Goal: Task Accomplishment & Management: Manage account settings

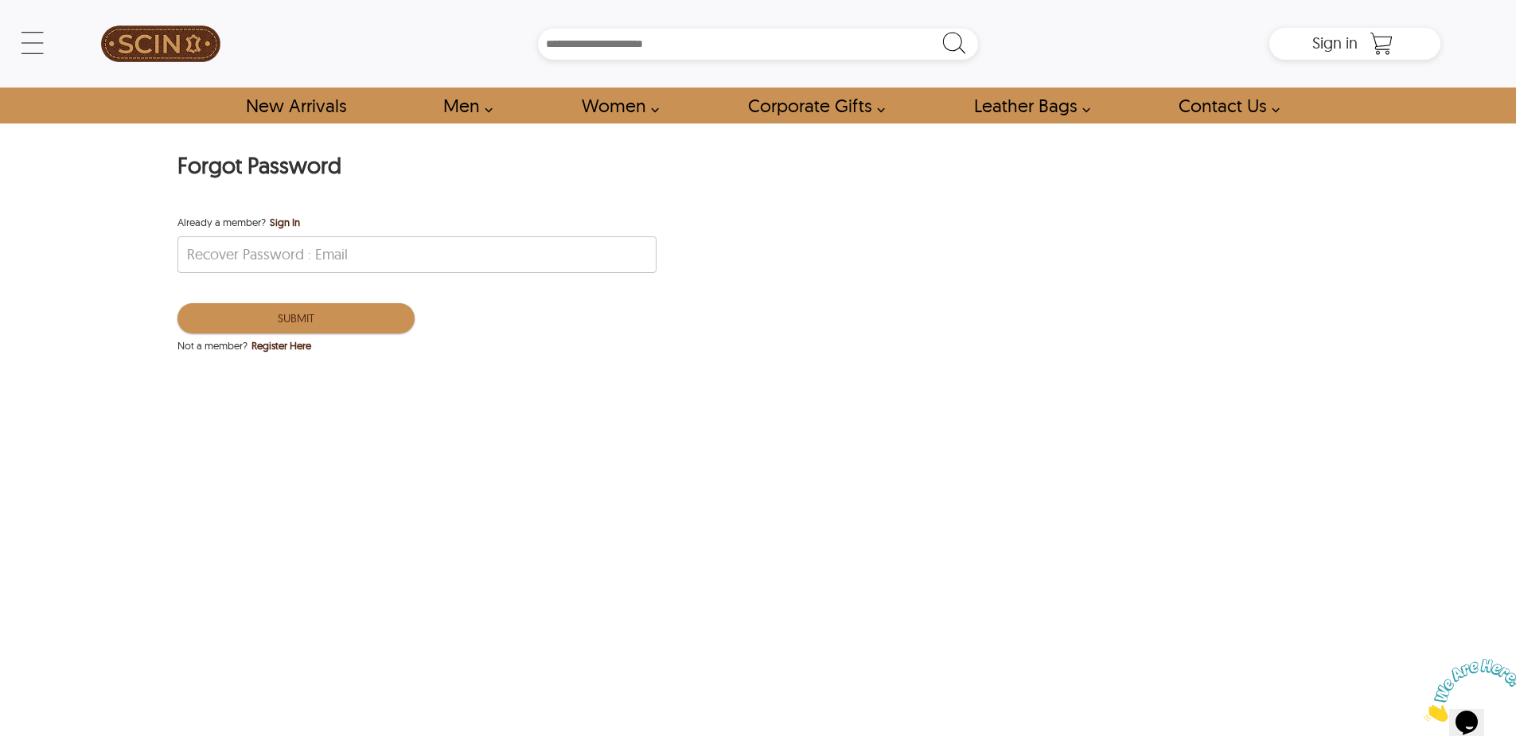
click at [483, 503] on div "Forgot Password Already a member? Sign In Recover Password : Email Submit Not a…" at bounding box center [758, 442] width 1516 height 639
click at [484, 501] on div "Forgot Password Already a member? Sign In Recover Password : Email Submit Not a…" at bounding box center [758, 442] width 1516 height 639
drag, startPoint x: 441, startPoint y: 300, endPoint x: 436, endPoint y: 265, distance: 35.3
click at [439, 284] on div "Submit" at bounding box center [772, 310] width 1188 height 54
click at [436, 264] on input "Recover Password : Email" at bounding box center [417, 254] width 478 height 35
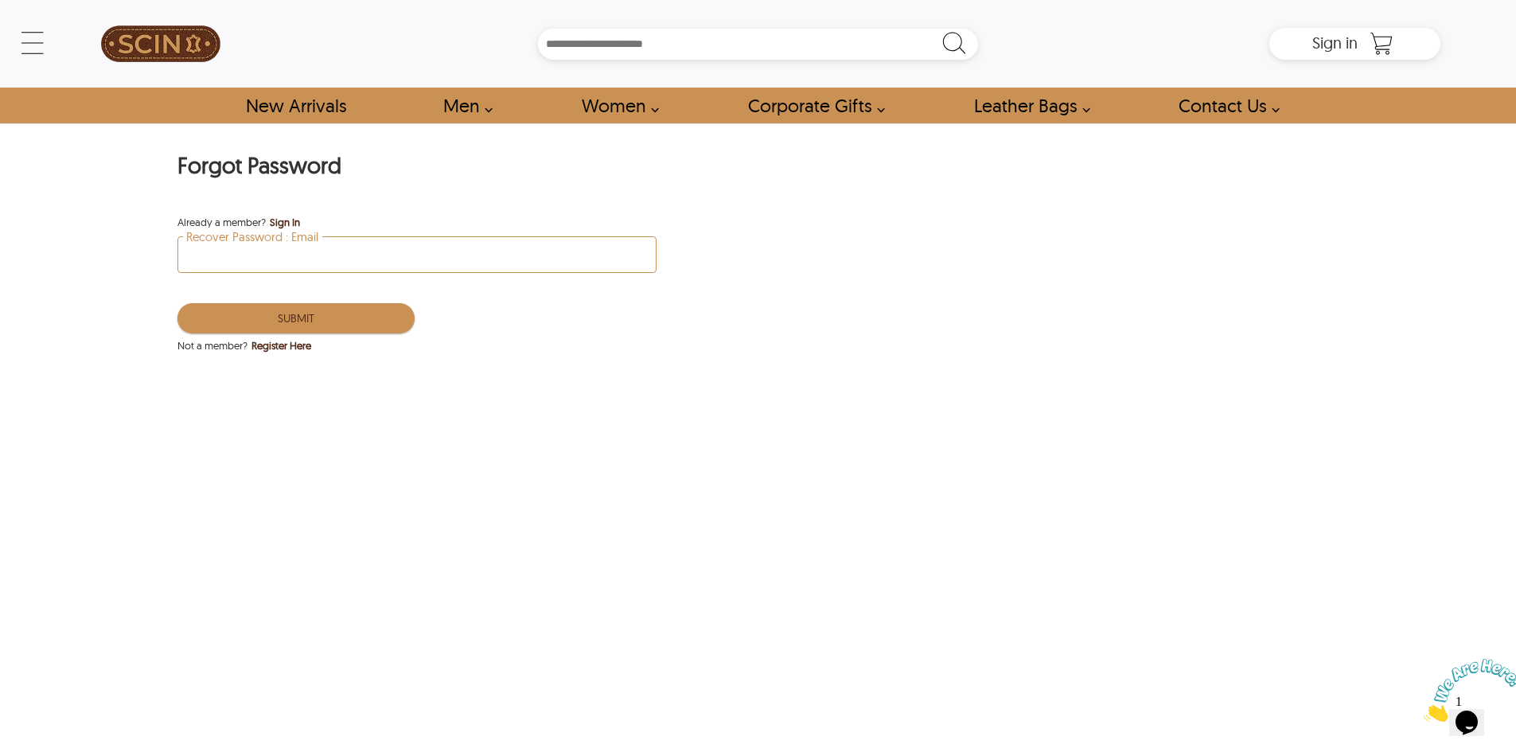
type input "**********"
click at [299, 310] on button "Submit" at bounding box center [296, 318] width 237 height 30
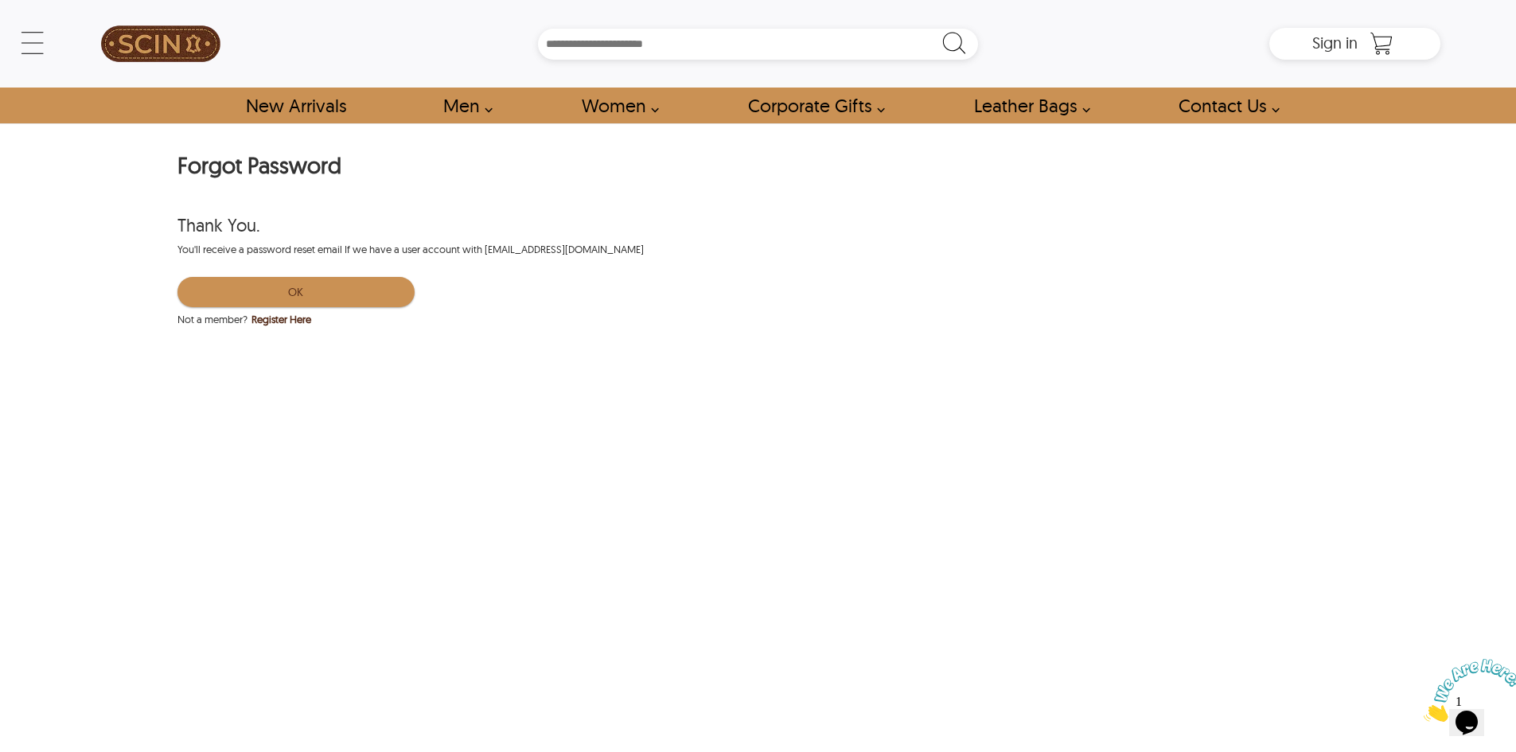
click at [618, 425] on div "Forgot Password Thank You. You'll receive a password reset email If we have a u…" at bounding box center [758, 442] width 1516 height 639
click at [110, 245] on div "Forgot Password Thank You. You'll receive a password reset email If we have a u…" at bounding box center [758, 442] width 1516 height 639
click at [159, 41] on img at bounding box center [160, 44] width 119 height 72
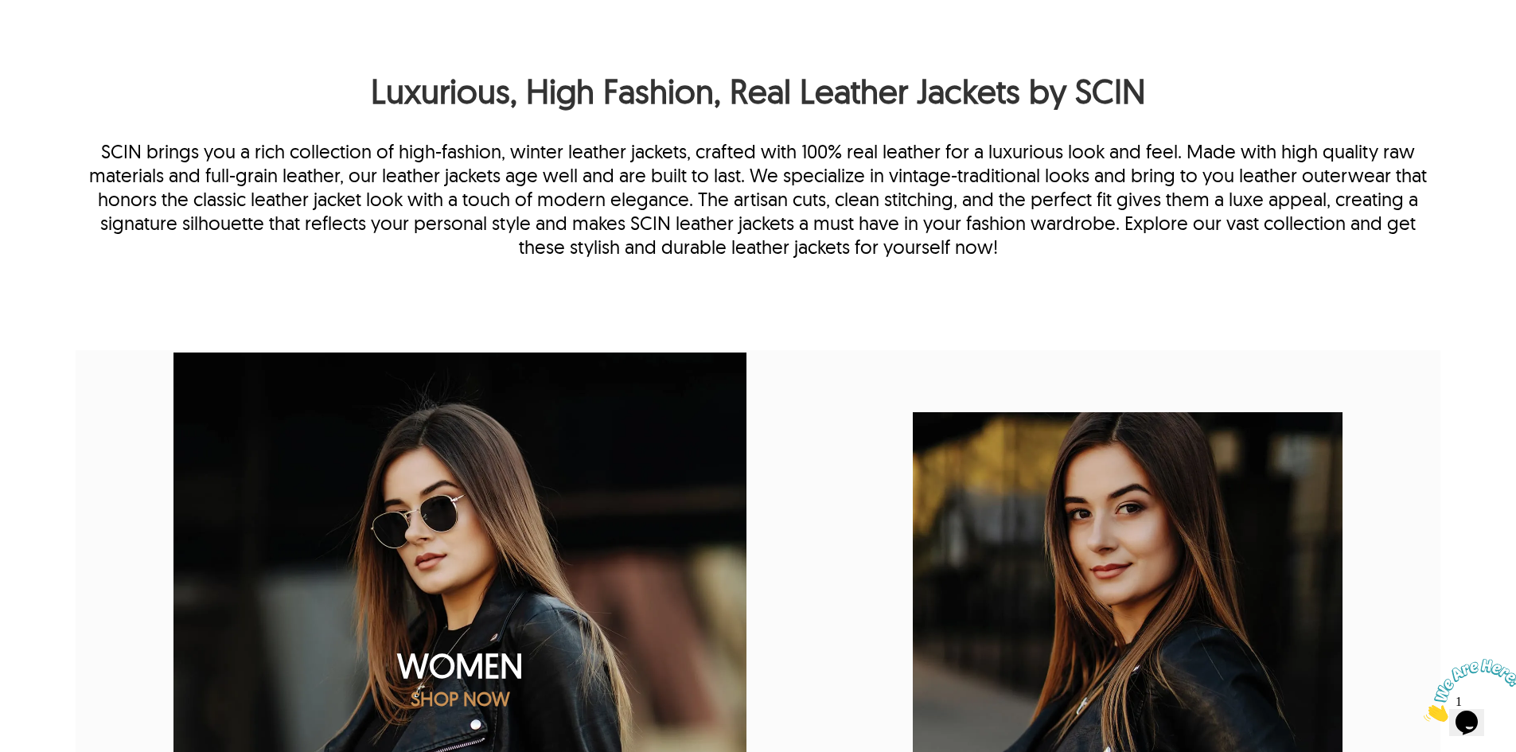
scroll to position [876, 0]
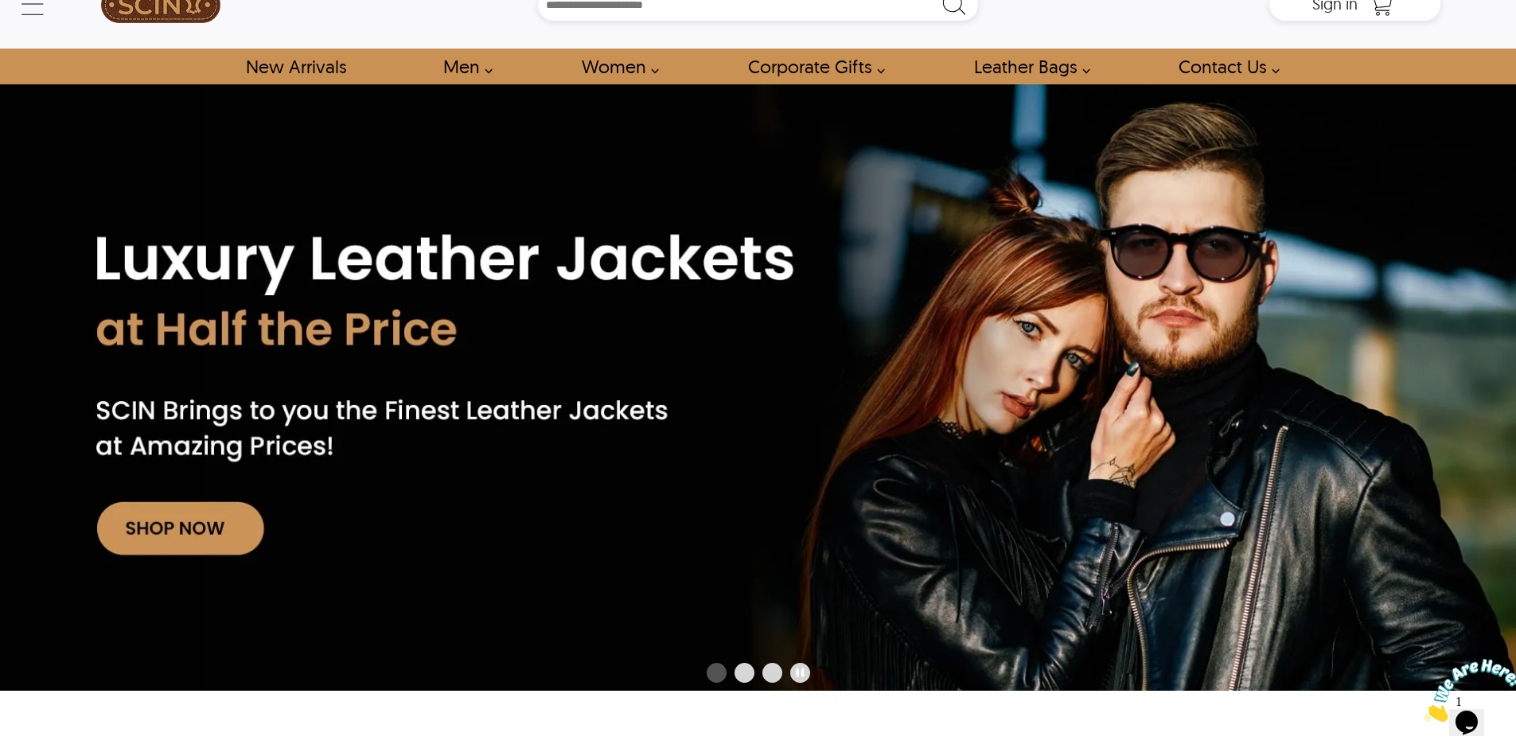
scroll to position [0, 0]
